Goal: Transaction & Acquisition: Purchase product/service

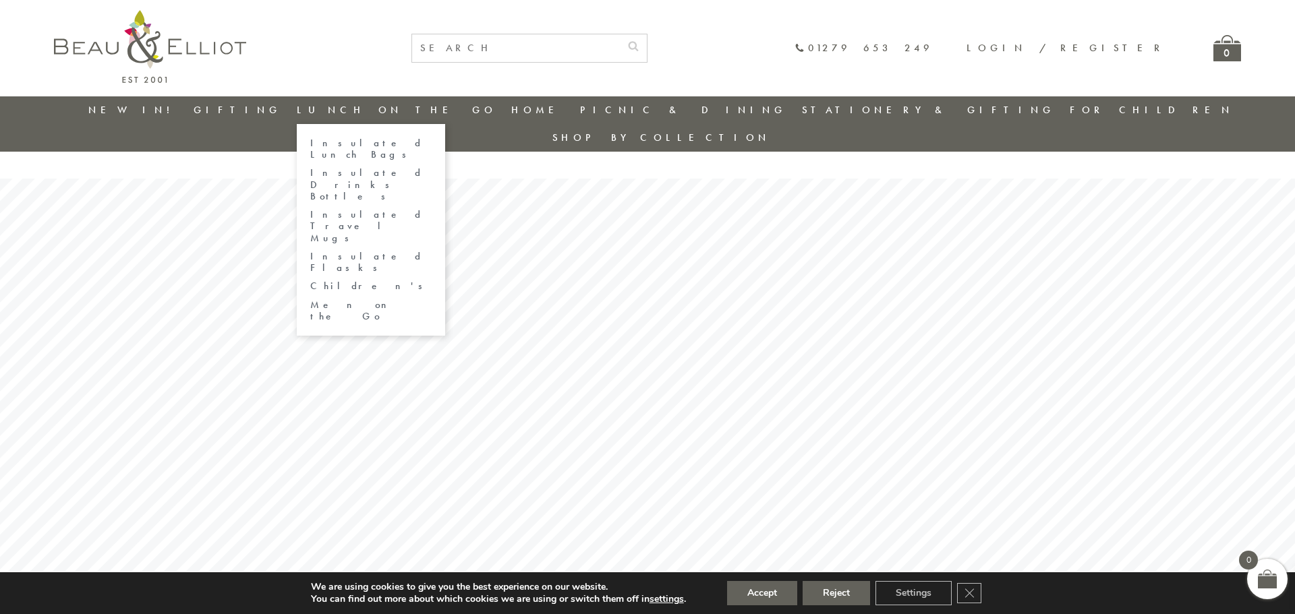
click at [399, 142] on link "Insulated Lunch Bags" at bounding box center [370, 150] width 121 height 24
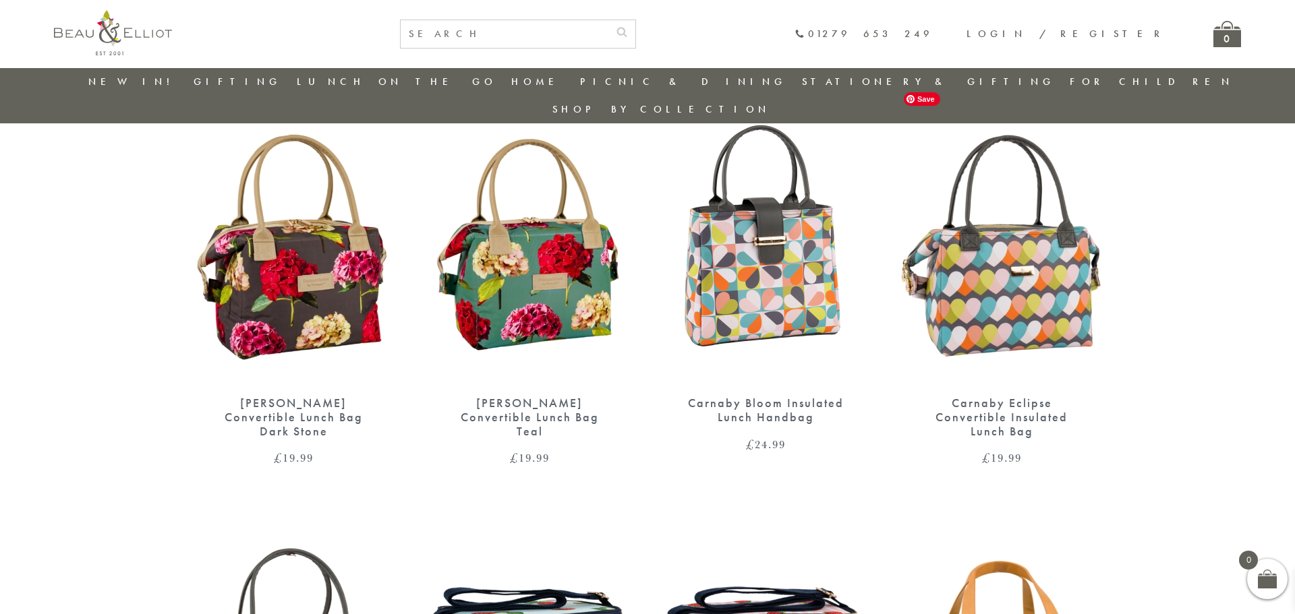
scroll to position [977, 0]
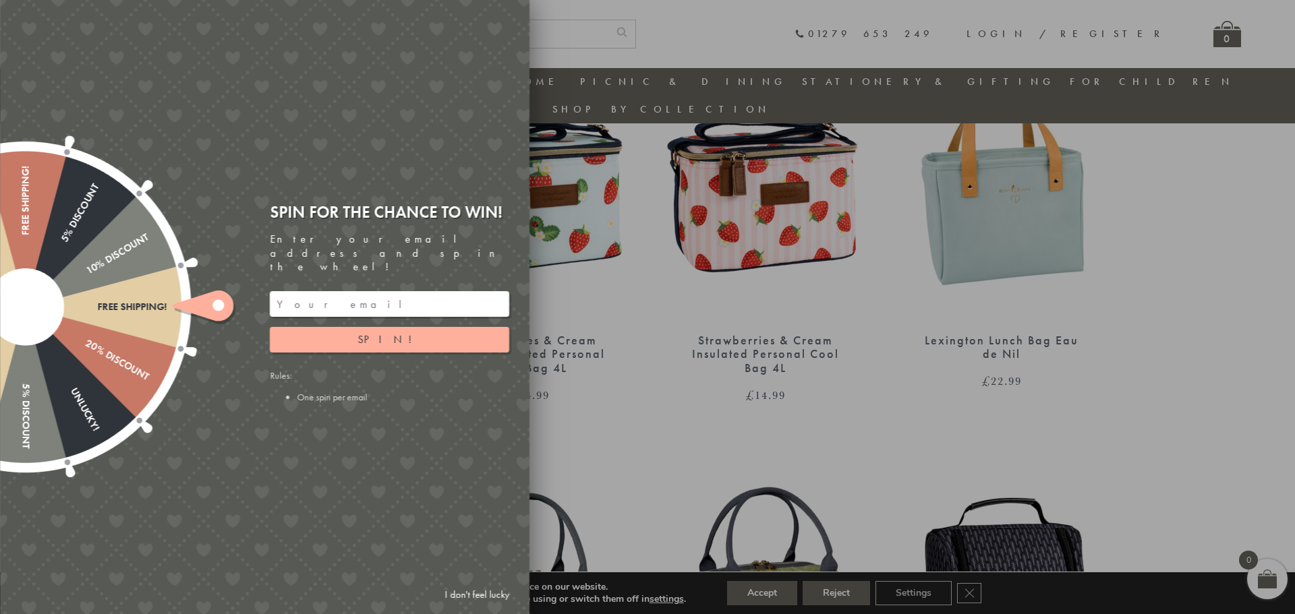
click at [484, 594] on link "I don't feel lucky" at bounding box center [477, 595] width 78 height 25
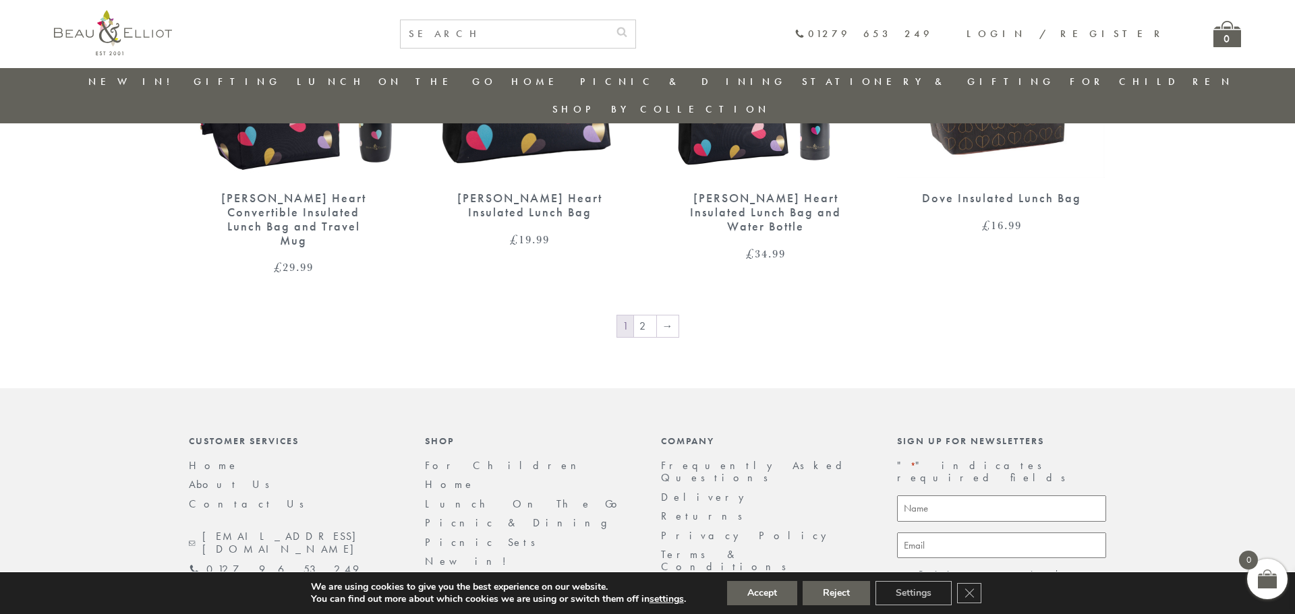
scroll to position [2397, 0]
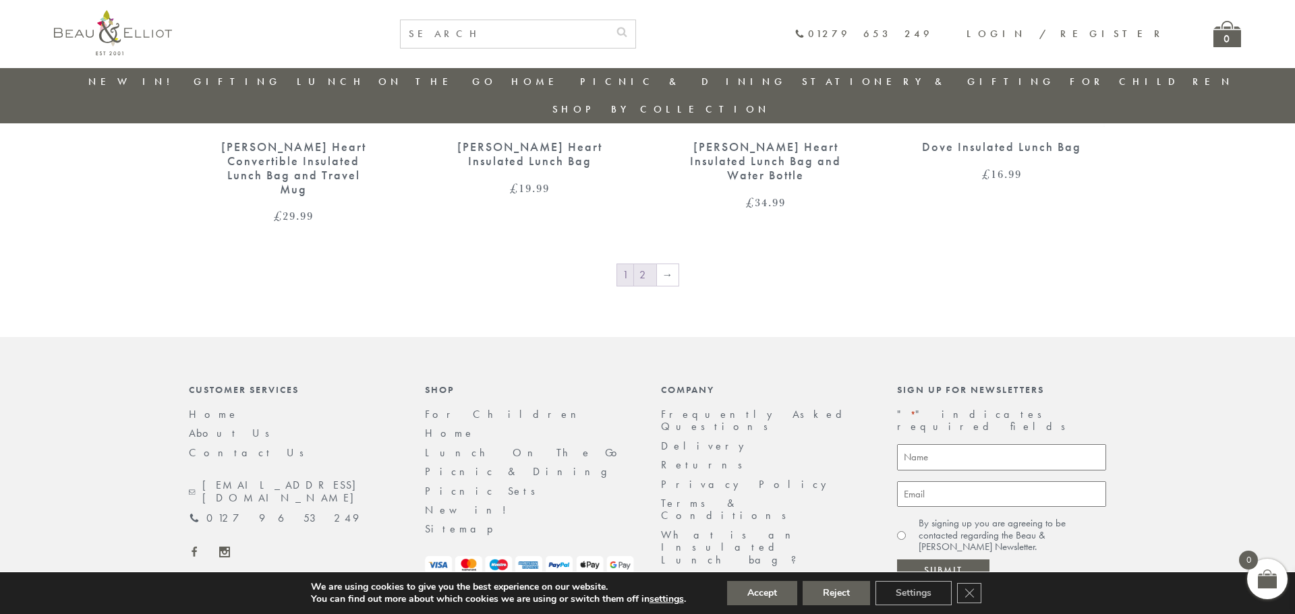
click at [645, 264] on link "2" at bounding box center [645, 275] width 22 height 22
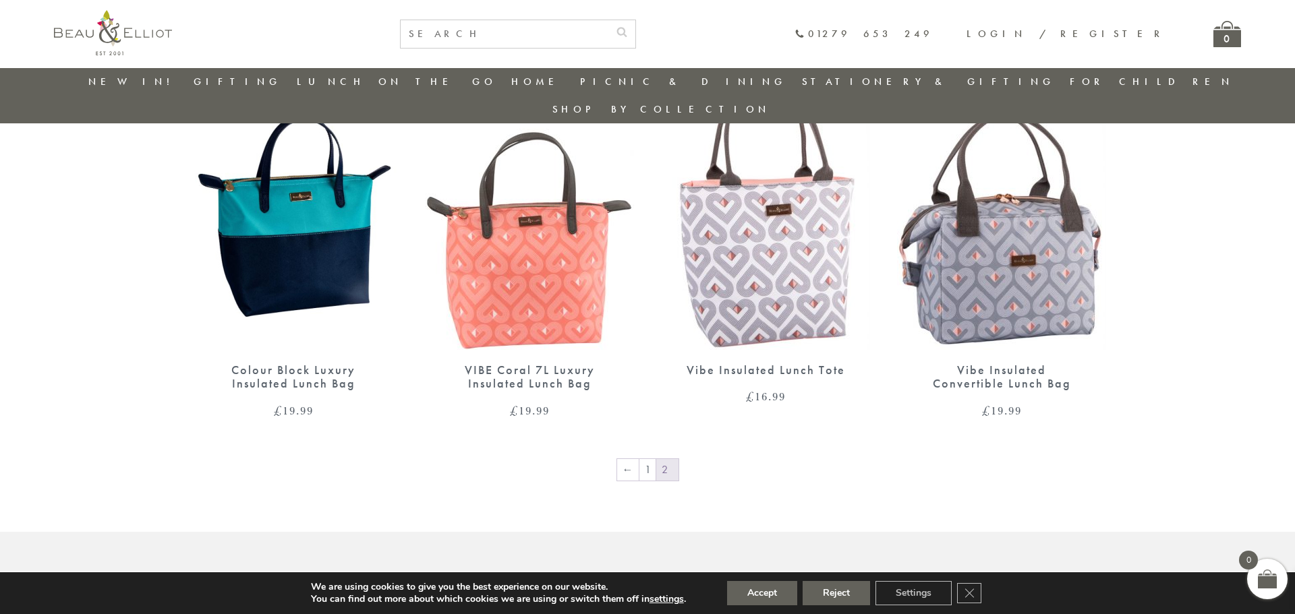
scroll to position [1065, 0]
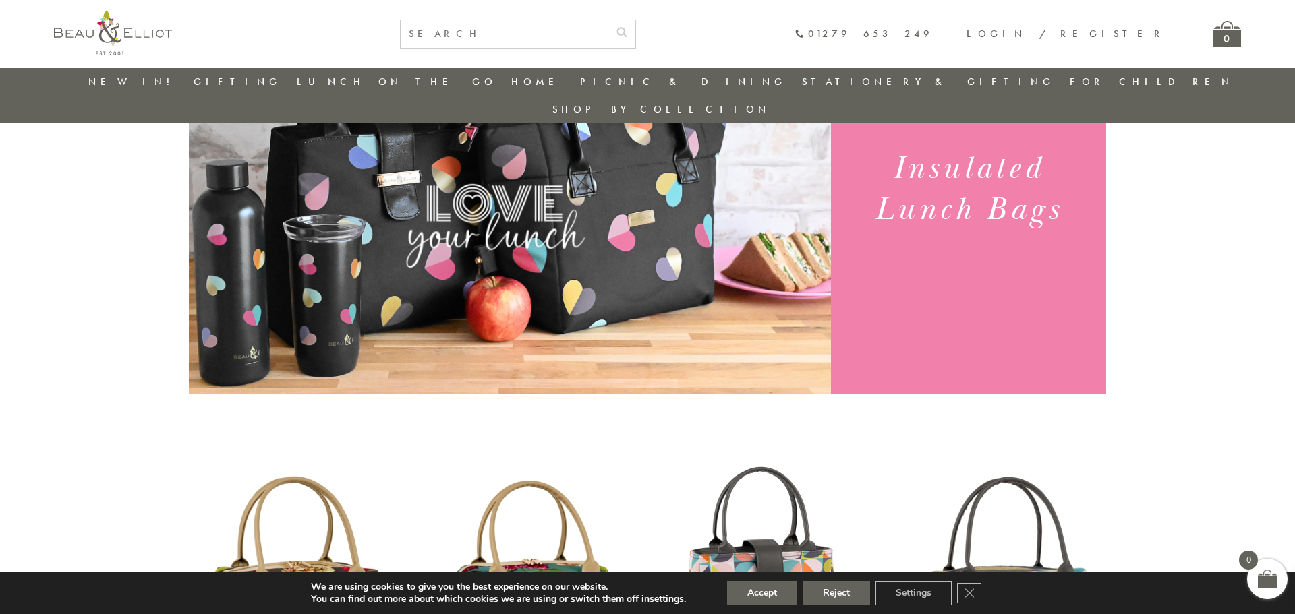
scroll to position [165, 0]
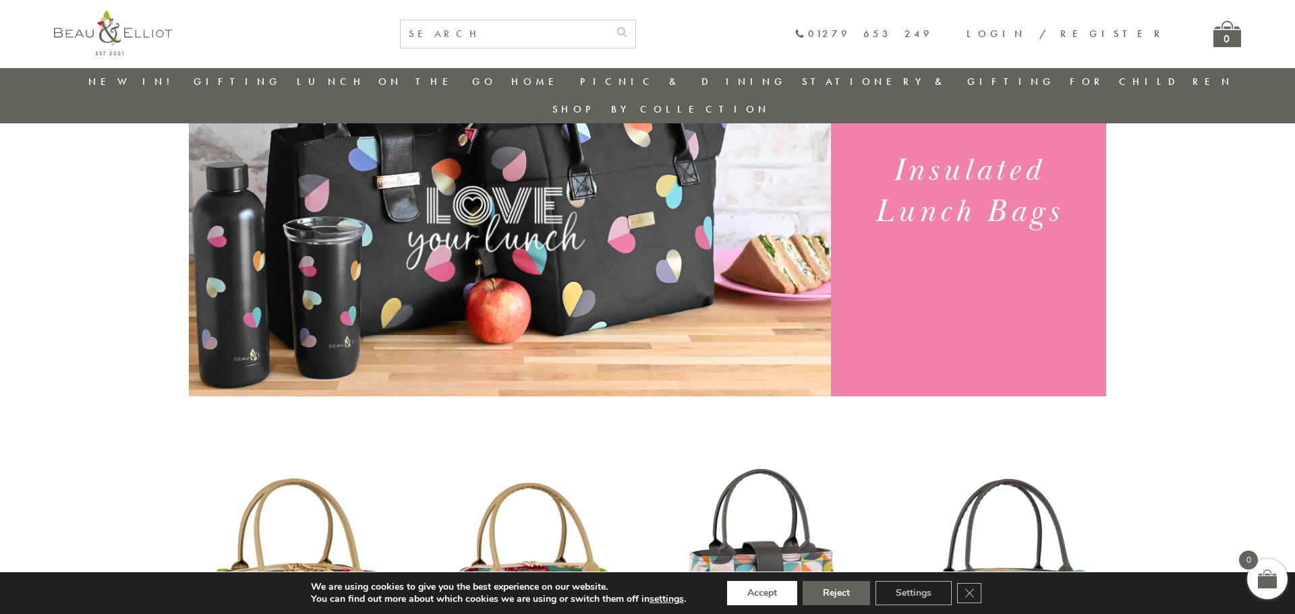
click at [772, 586] on button "Accept" at bounding box center [762, 593] width 70 height 24
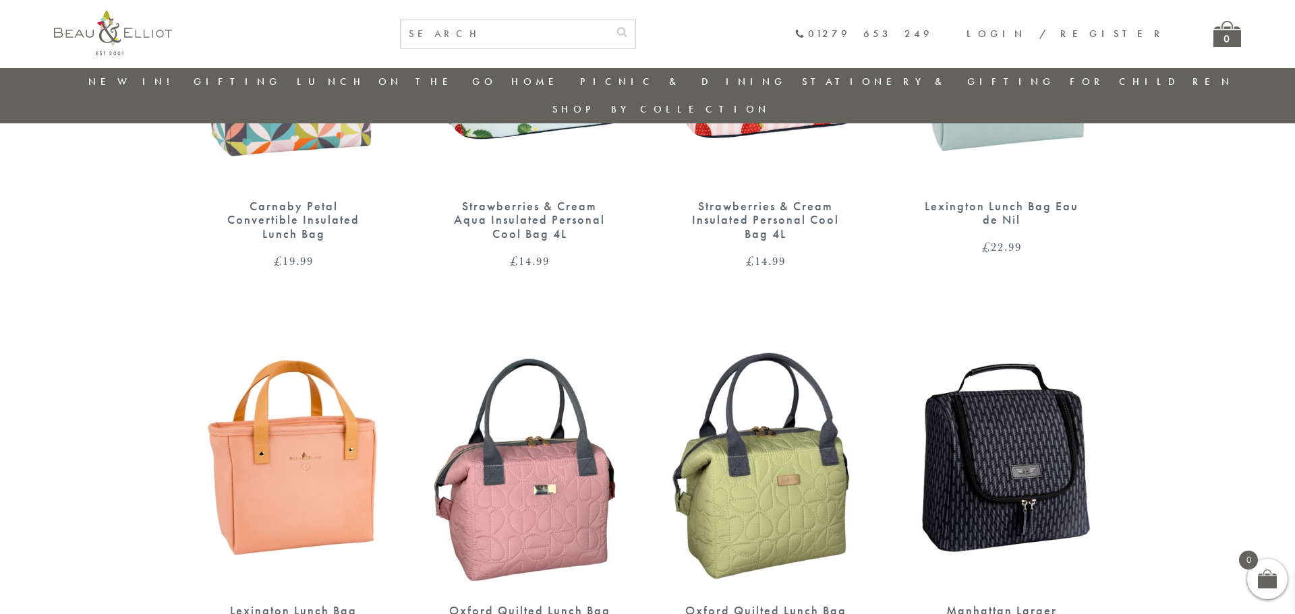
scroll to position [900, 0]
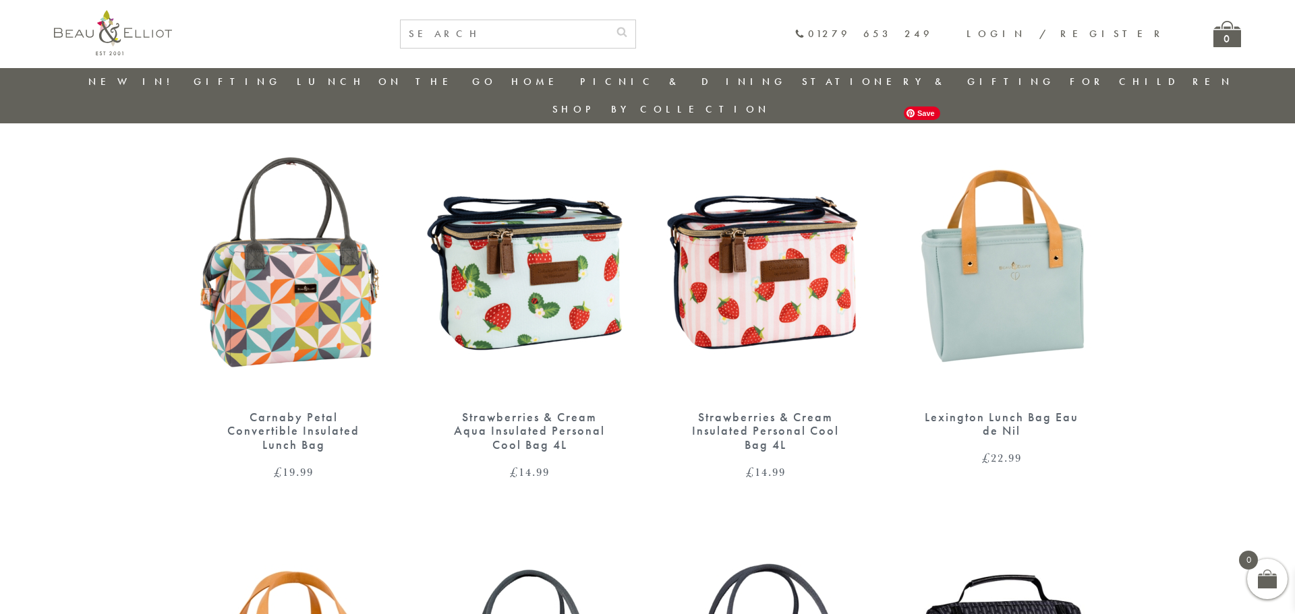
click at [1053, 272] on img at bounding box center [1001, 262] width 209 height 270
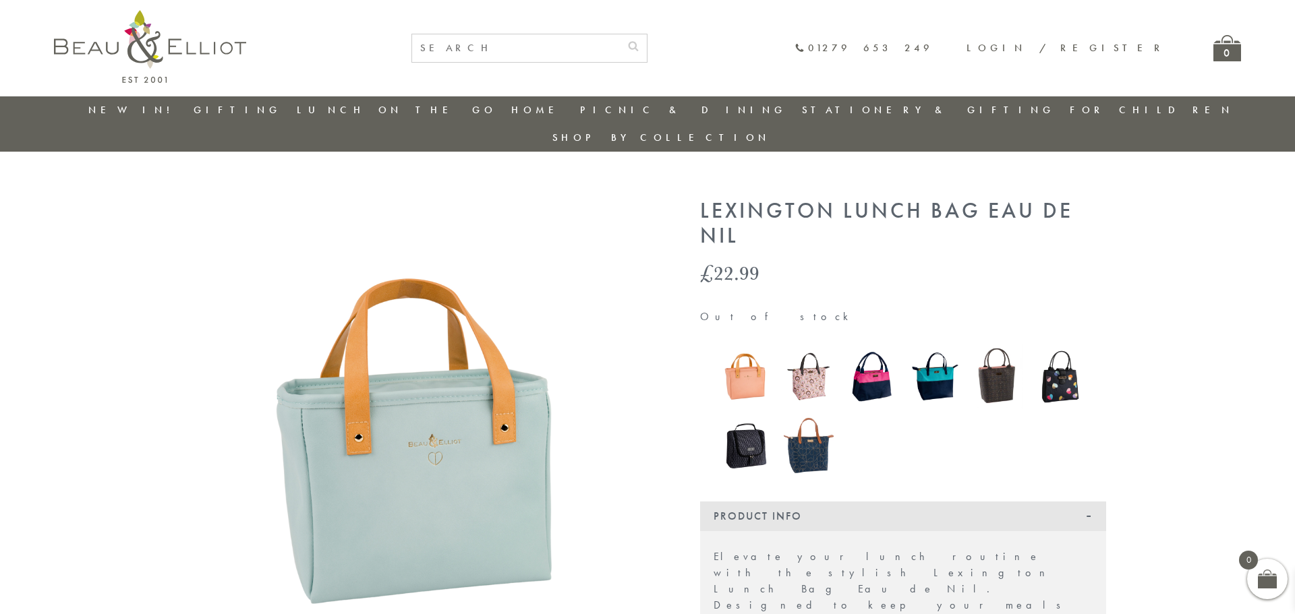
click at [749, 413] on img at bounding box center [745, 445] width 50 height 65
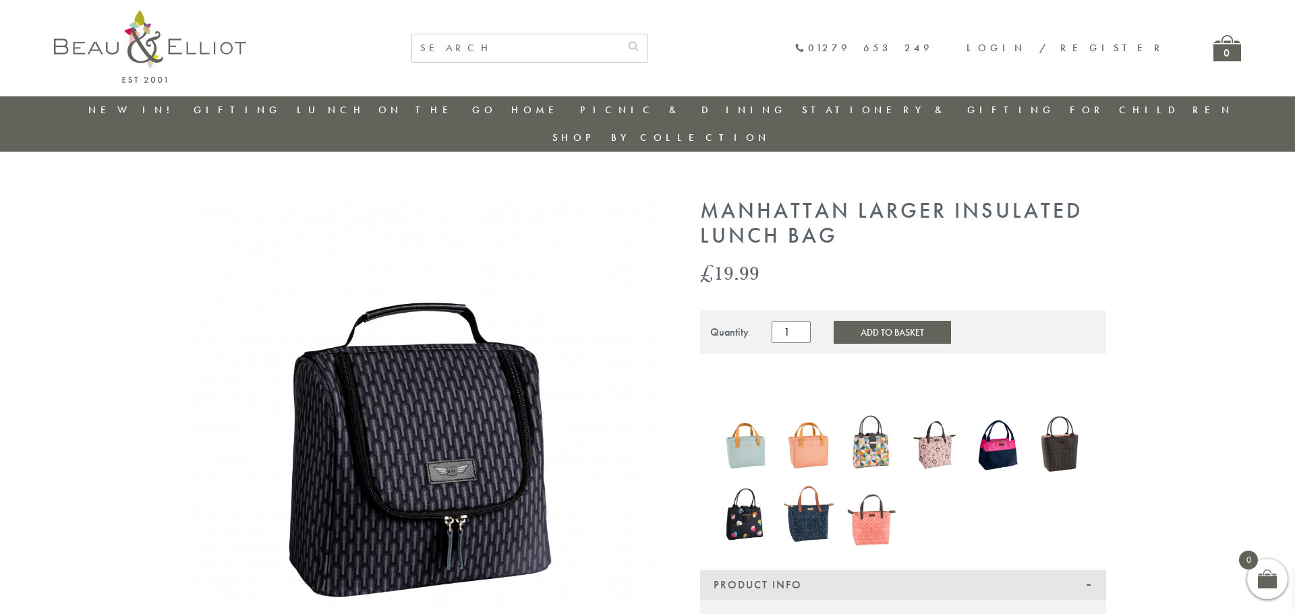
click at [751, 412] on img at bounding box center [745, 445] width 50 height 66
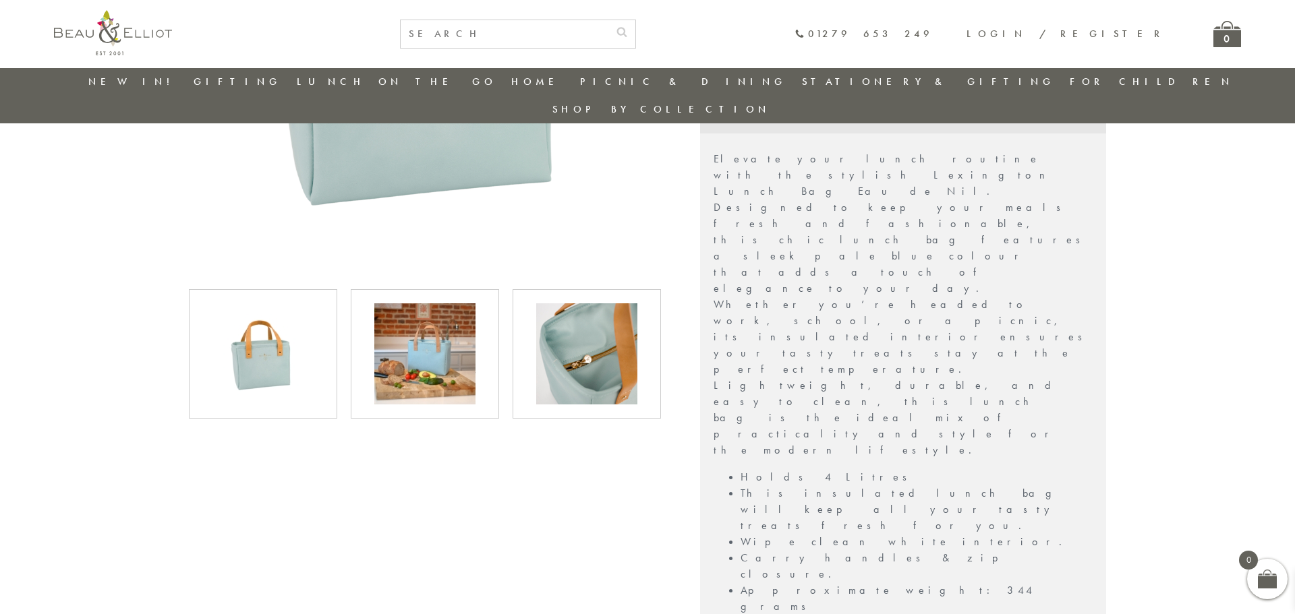
scroll to position [352, 0]
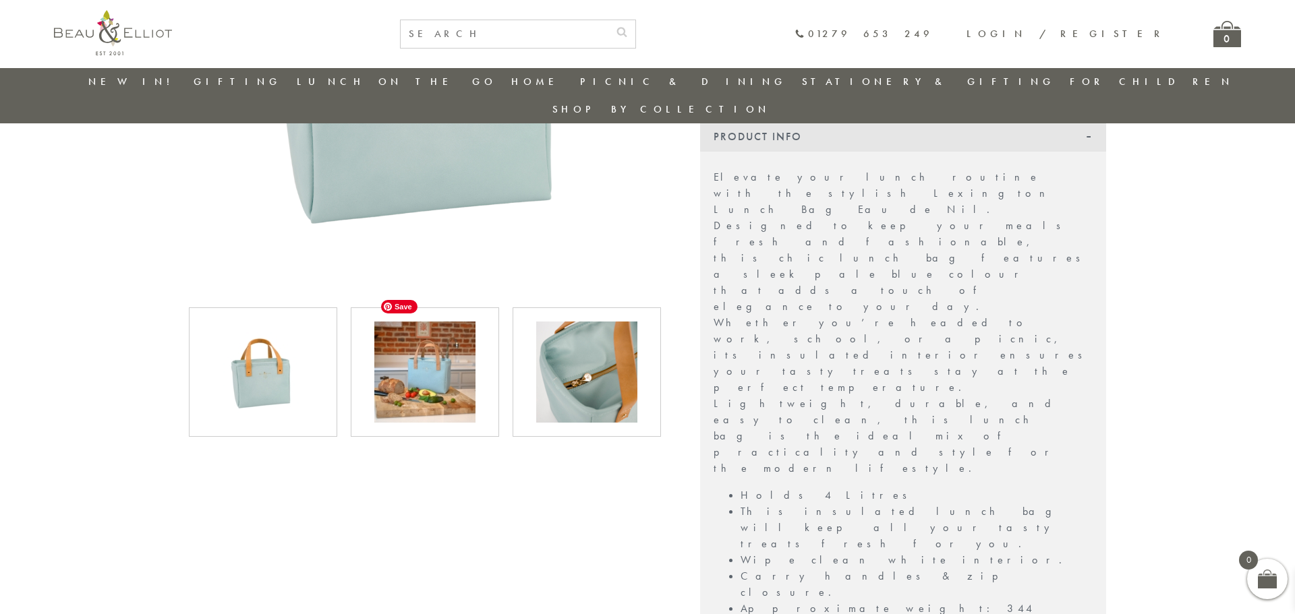
click at [435, 330] on img at bounding box center [424, 372] width 101 height 101
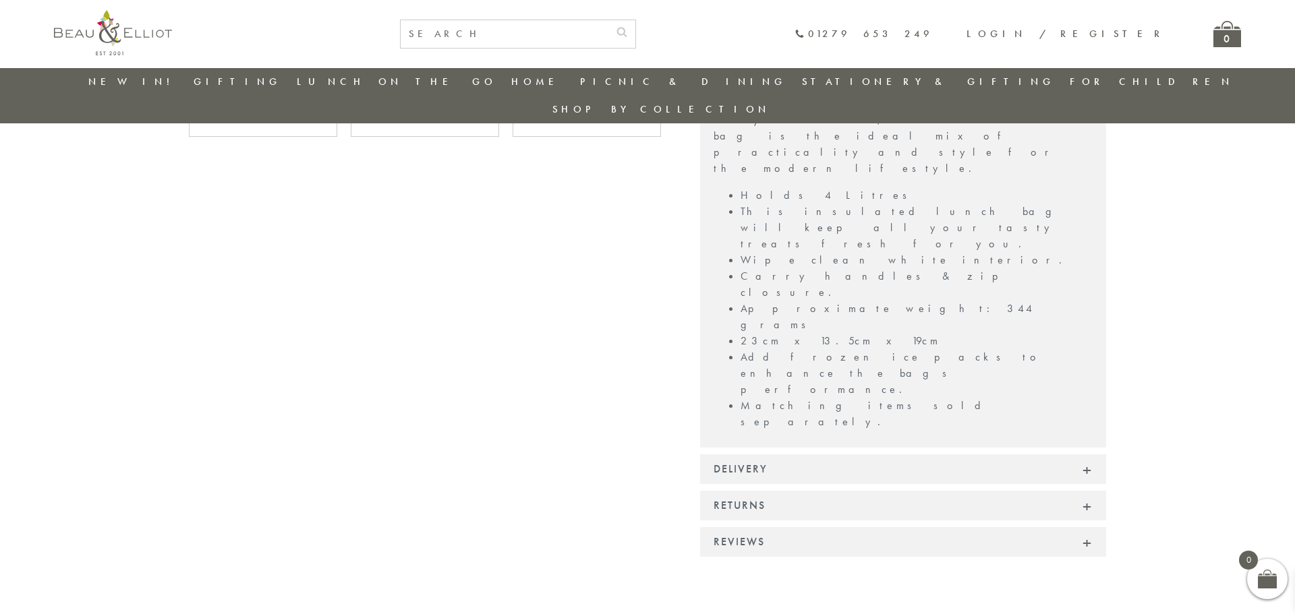
scroll to position [786, 0]
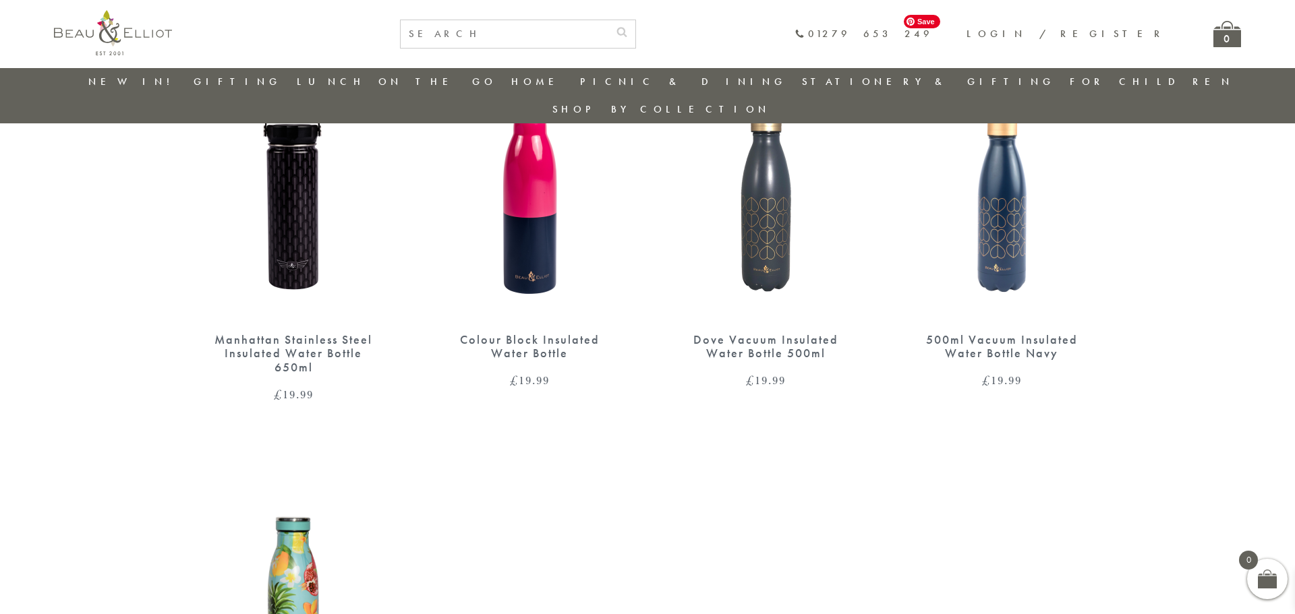
scroll to position [1563, 0]
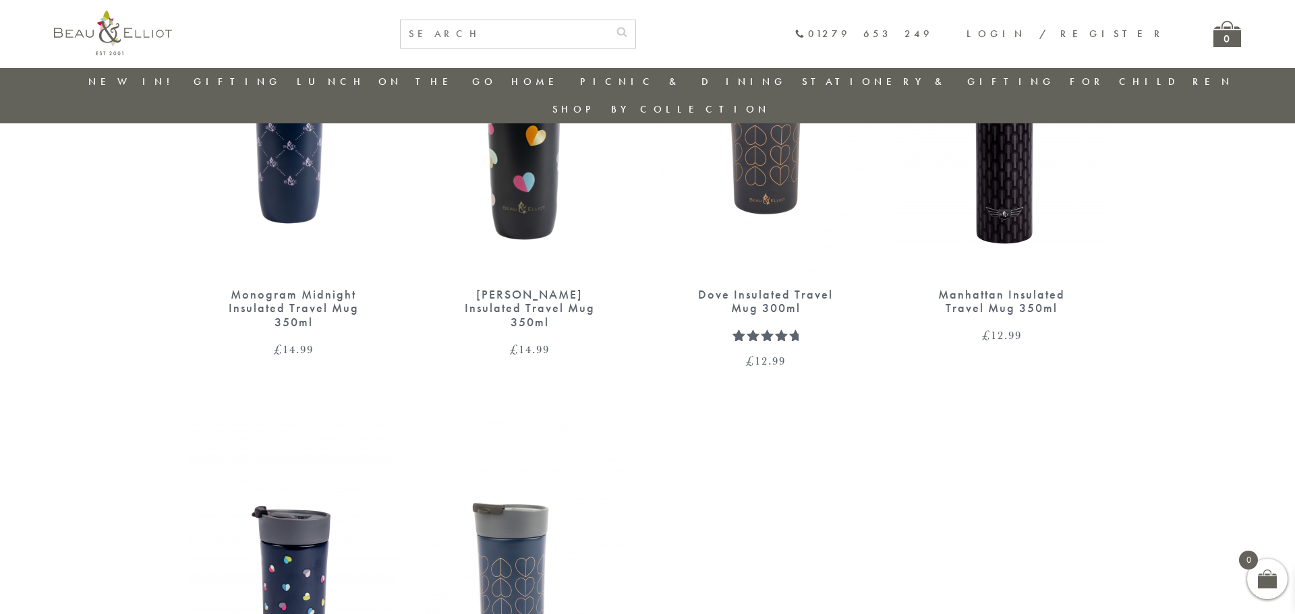
scroll to position [1136, 0]
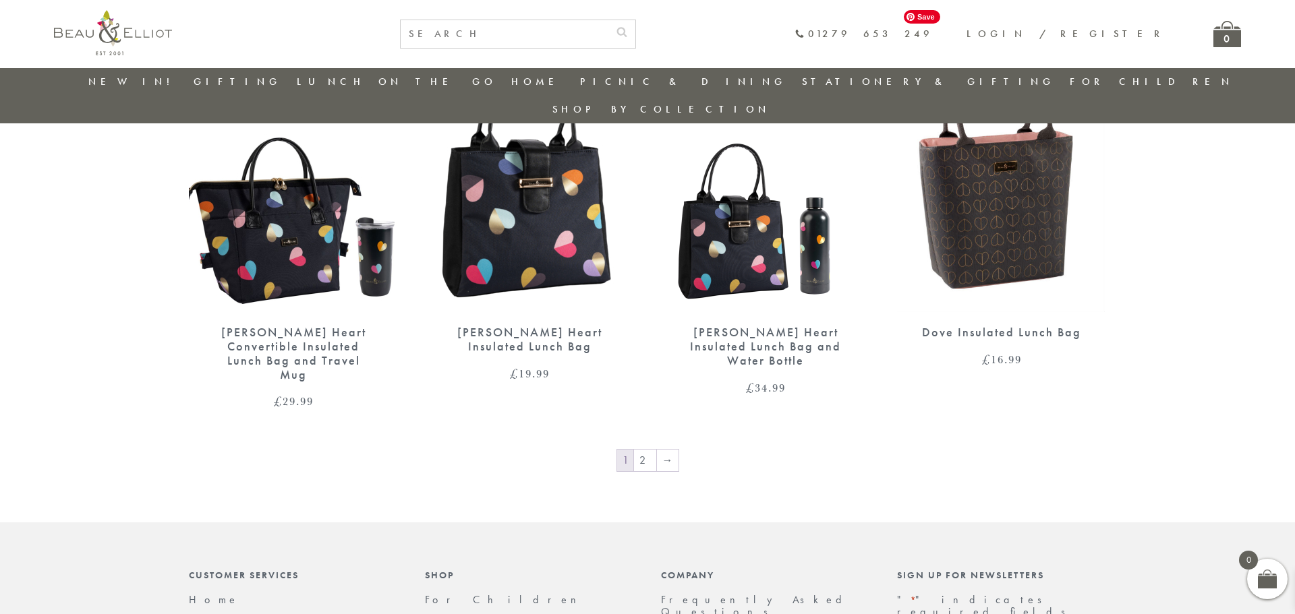
scroll to position [2294, 0]
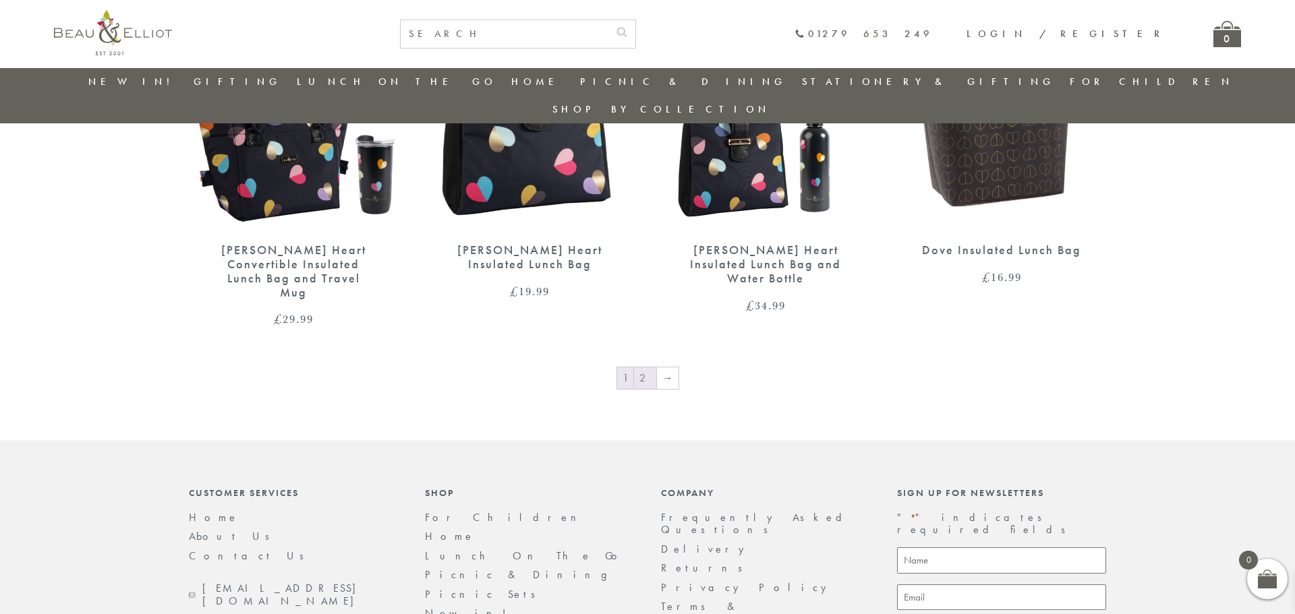
click at [651, 368] on link "2" at bounding box center [645, 379] width 22 height 22
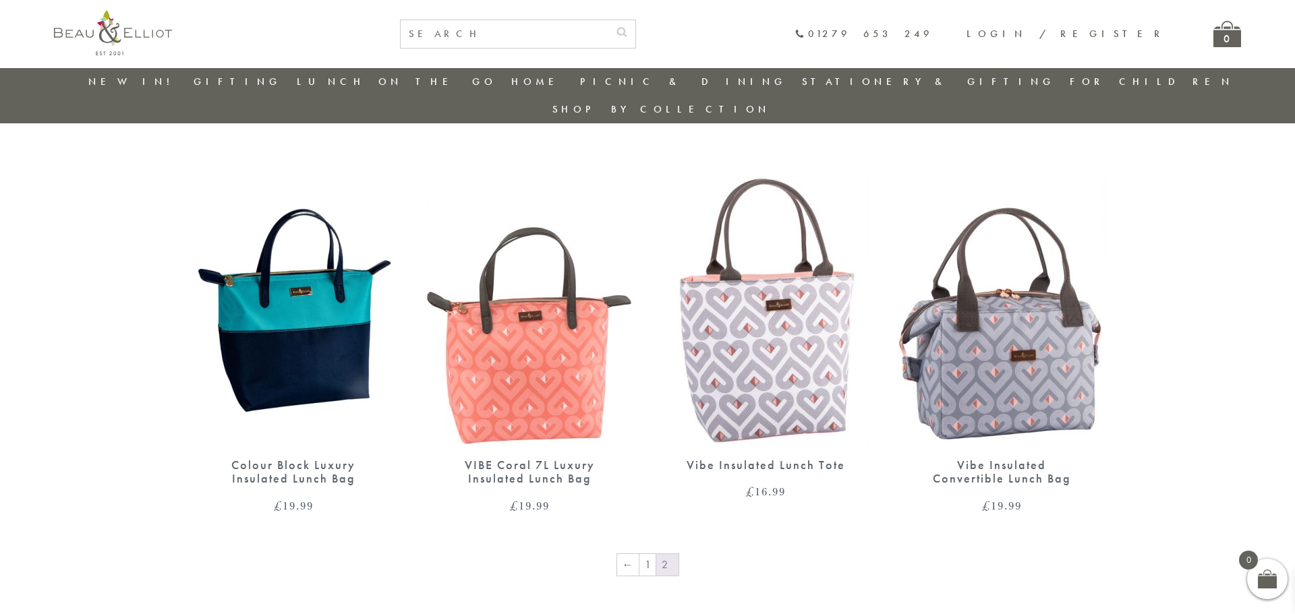
scroll to position [1084, 0]
